Goal: Task Accomplishment & Management: Manage account settings

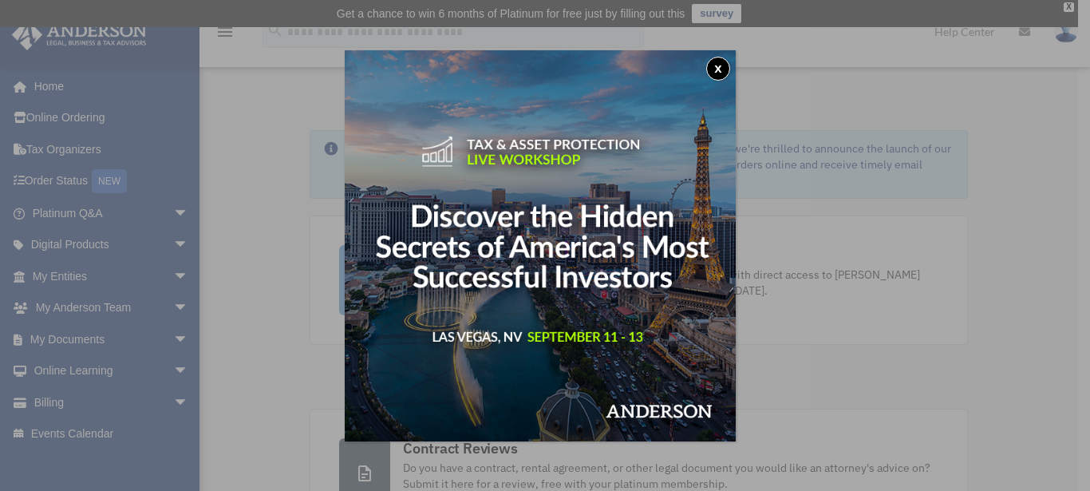
click at [727, 65] on button "x" at bounding box center [718, 69] width 24 height 24
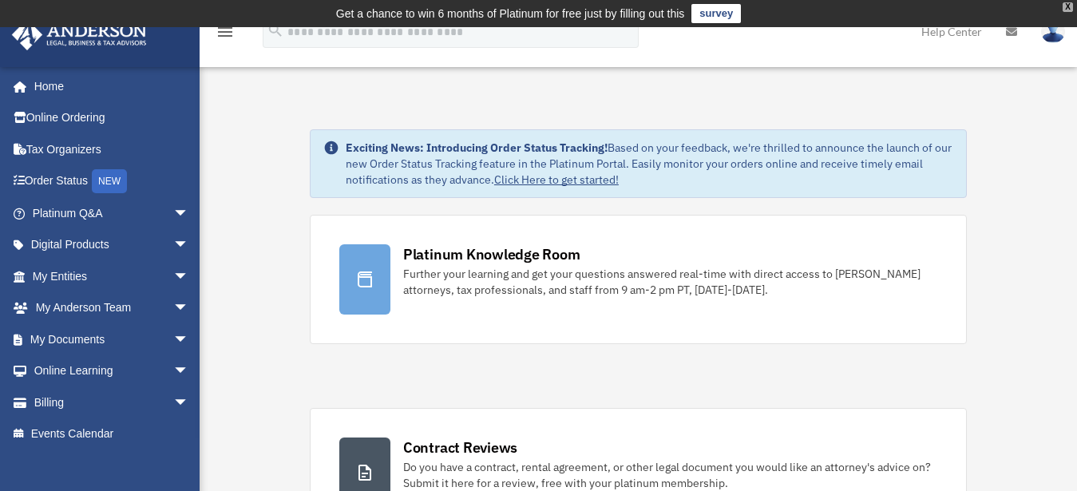
click at [1067, 5] on div "X" at bounding box center [1067, 7] width 10 height 10
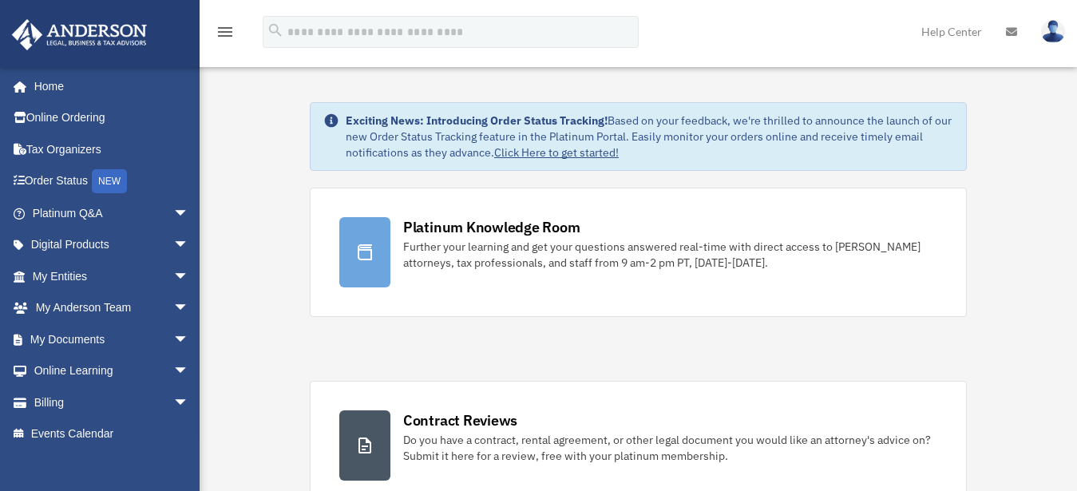
click at [1049, 37] on img at bounding box center [1053, 31] width 24 height 23
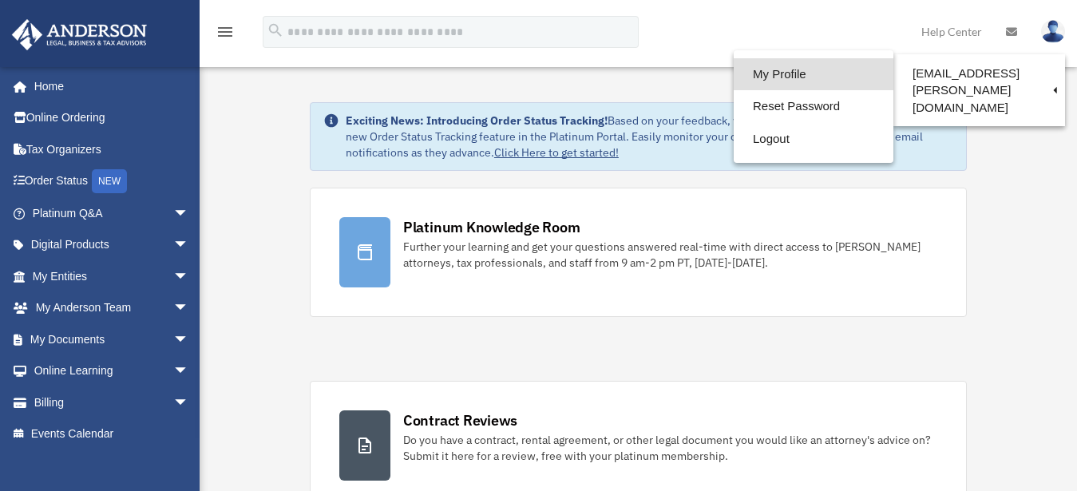
click at [775, 69] on link "My Profile" at bounding box center [813, 74] width 160 height 33
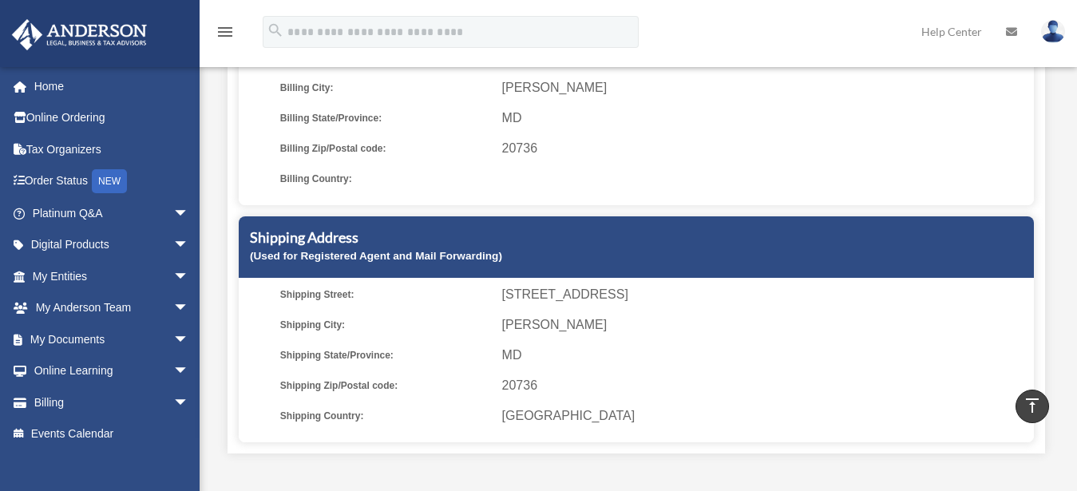
scroll to position [407, 0]
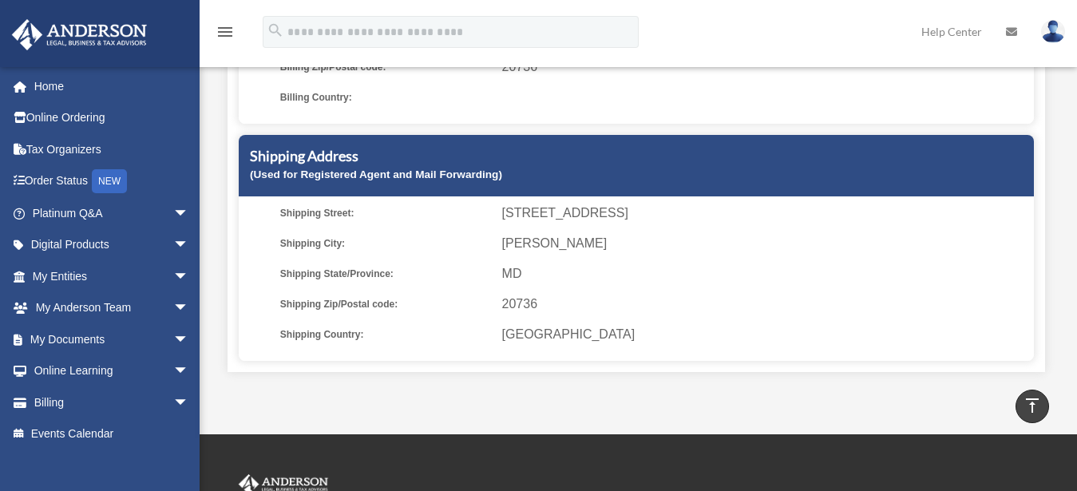
click at [413, 171] on small "(Used for Registered Agent and Mail Forwarding)" at bounding box center [376, 174] width 252 height 12
click at [418, 172] on small "(Used for Registered Agent and Mail Forwarding)" at bounding box center [376, 174] width 252 height 12
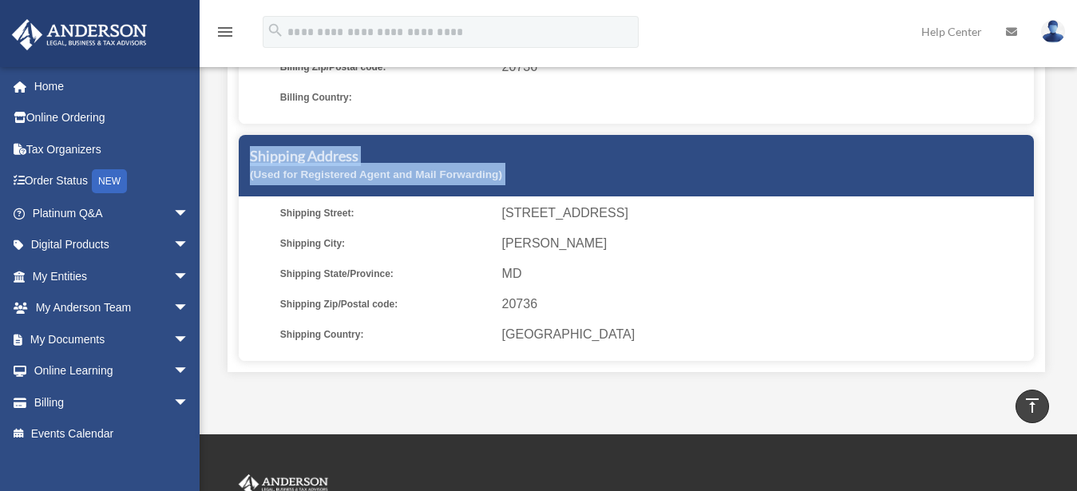
click at [417, 172] on small "(Used for Registered Agent and Mail Forwarding)" at bounding box center [376, 174] width 252 height 12
click at [381, 168] on div "Shipping Address (Used for Registered Agent and Mail Forwarding)" at bounding box center [636, 165] width 795 height 61
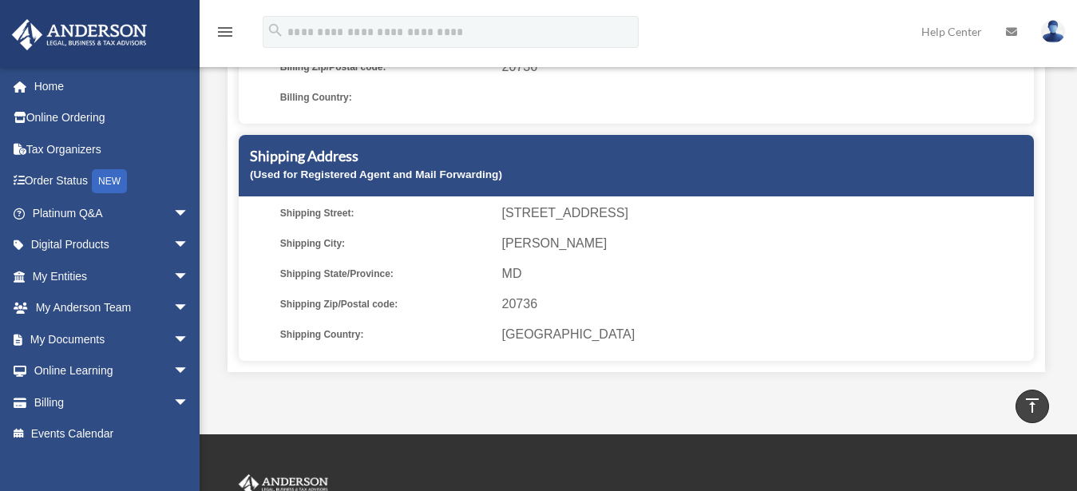
click at [685, 288] on ul "Shipping Street: 4160 Chaneyville Rd Shipping City: Owings Shipping State/Provi…" at bounding box center [636, 274] width 784 height 144
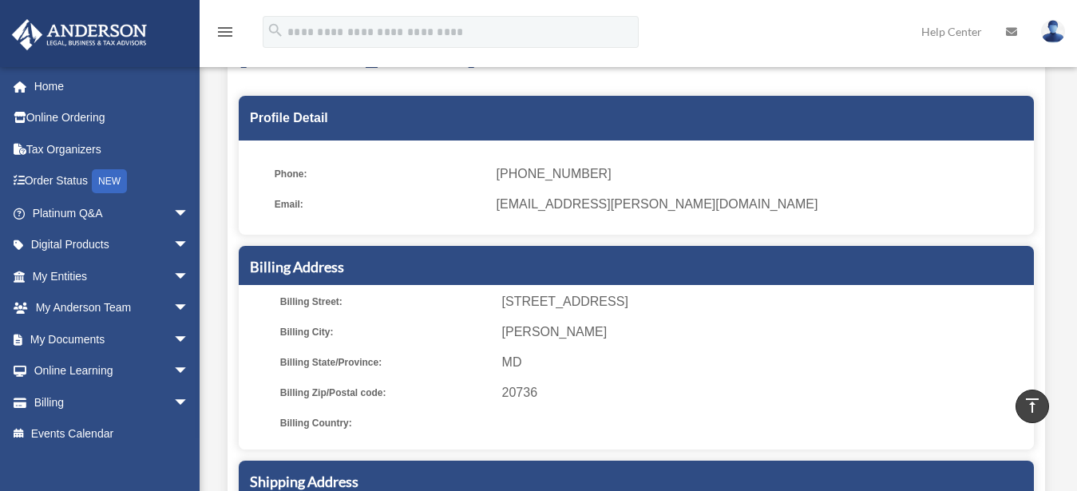
click at [527, 290] on div "Billing Address Billing Street: 4160 Chaneyville Rd Billing City: Owings Billin…" at bounding box center [636, 347] width 795 height 203
click at [511, 234] on ul "Phone: (224) 383-5946 Email: jsn.padgett@yahoo.com" at bounding box center [636, 193] width 795 height 83
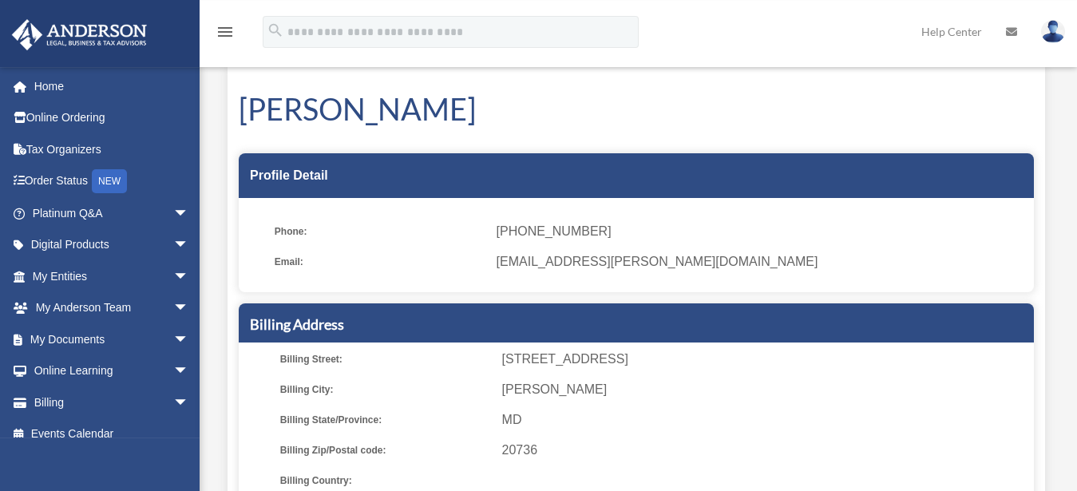
scroll to position [0, 0]
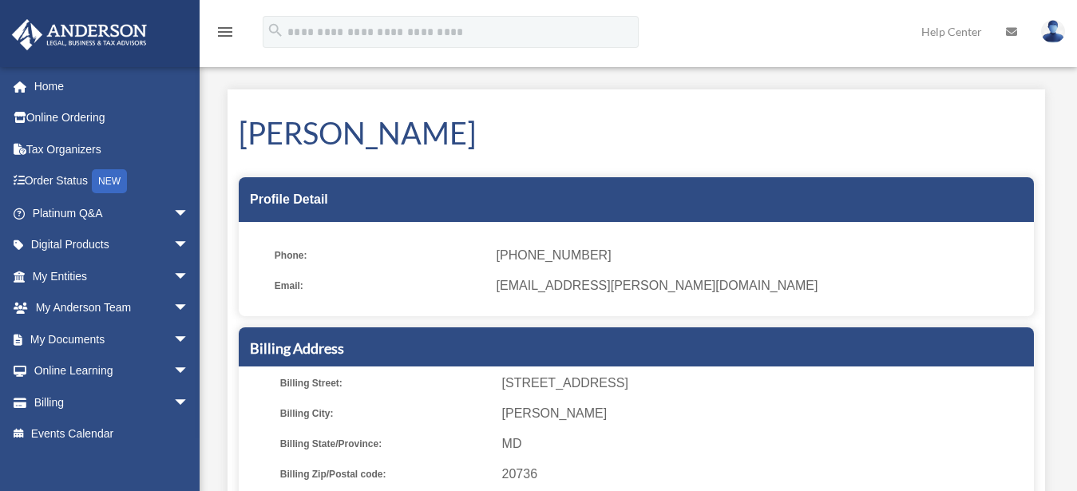
click at [412, 144] on h1 "[PERSON_NAME]" at bounding box center [636, 133] width 795 height 42
click at [358, 139] on h1 "[PERSON_NAME]" at bounding box center [636, 133] width 795 height 42
click at [1049, 27] on img at bounding box center [1053, 31] width 24 height 23
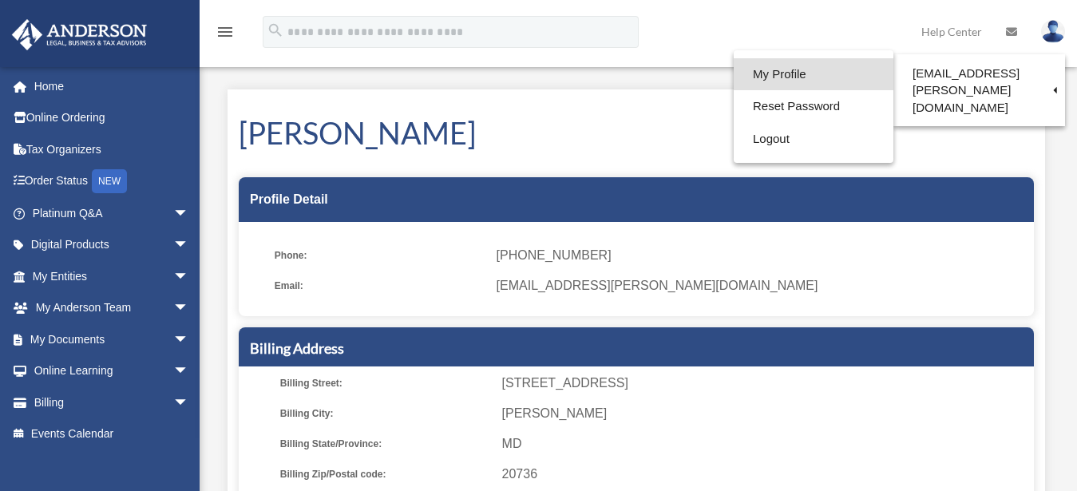
click at [776, 71] on link "My Profile" at bounding box center [813, 74] width 160 height 33
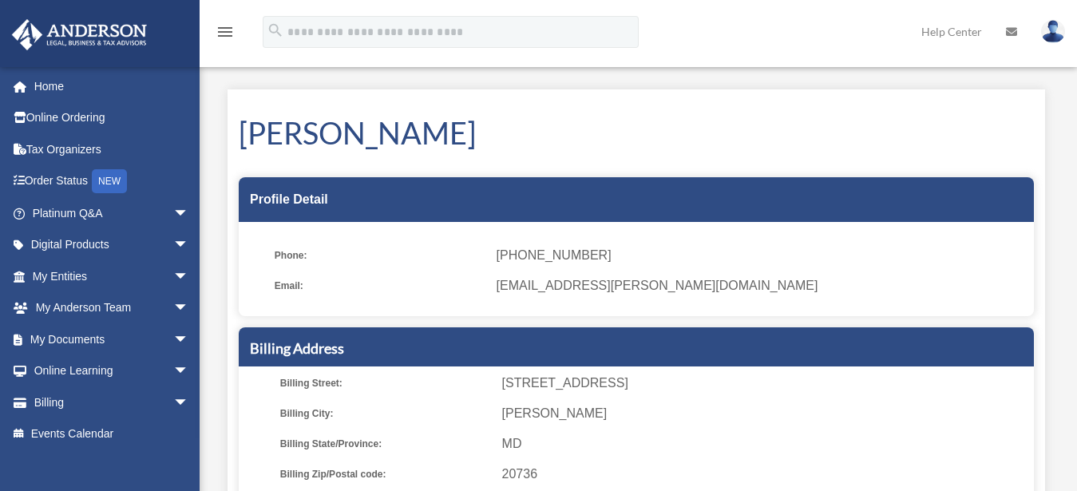
click at [1056, 26] on img at bounding box center [1053, 31] width 24 height 23
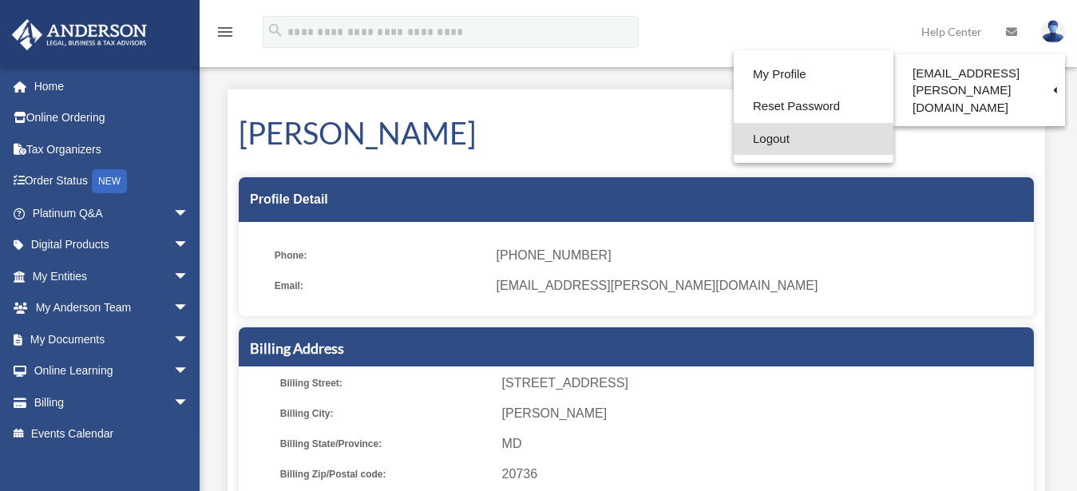
click at [778, 137] on link "Logout" at bounding box center [813, 139] width 160 height 33
